Goal: Task Accomplishment & Management: Use online tool/utility

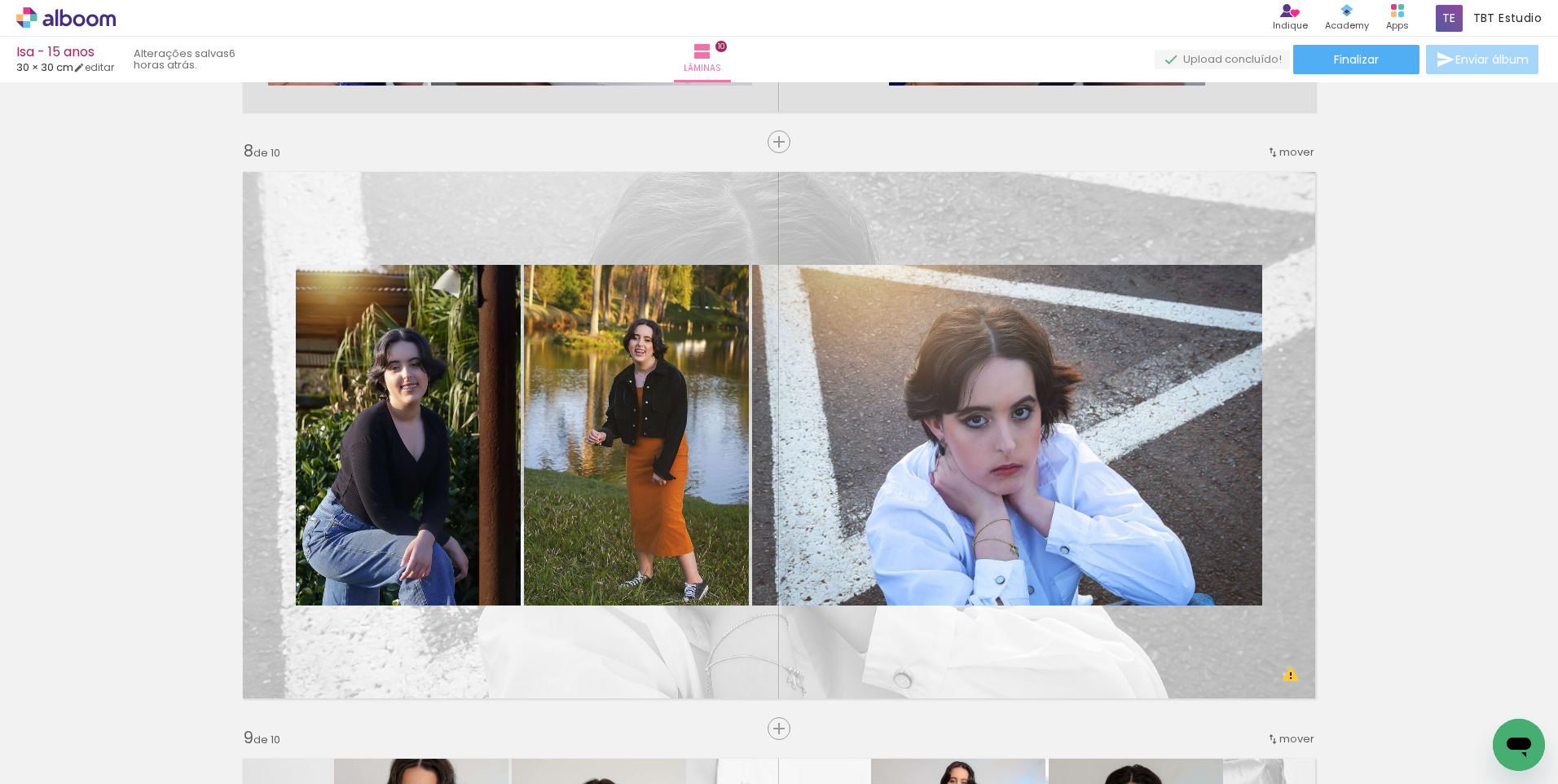
scroll to position [3910, 0]
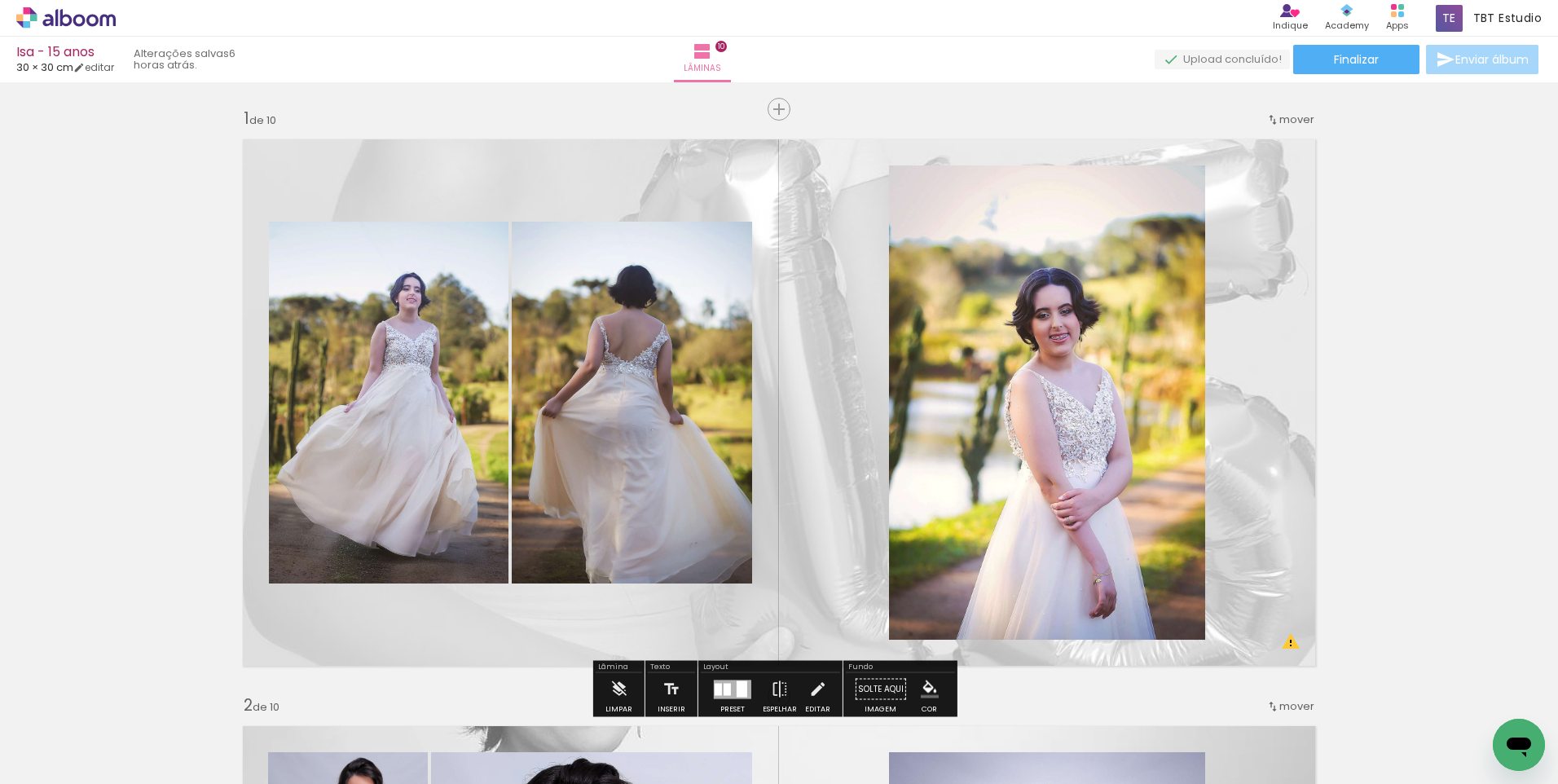
scroll to position [0, 2962]
